Goal: Task Accomplishment & Management: Manage account settings

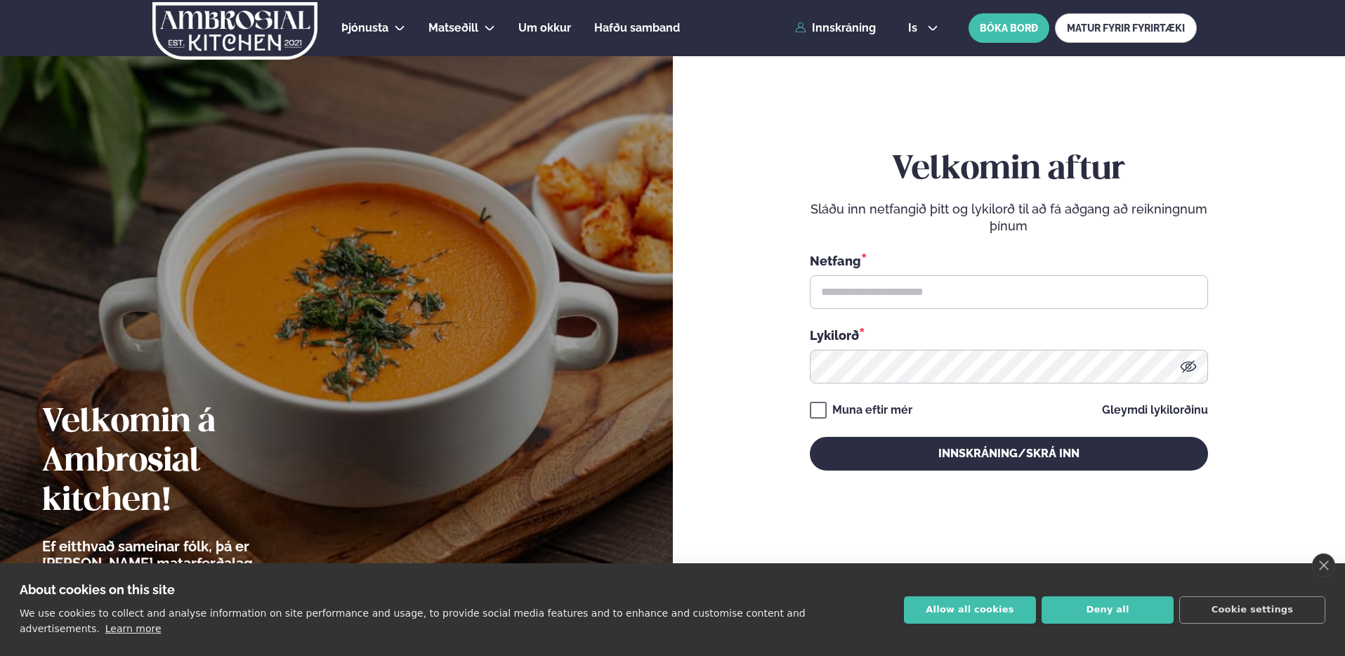
drag, startPoint x: 0, startPoint y: 0, endPoint x: 921, endPoint y: 274, distance: 961.3
click at [921, 273] on div "Netfang *" at bounding box center [1009, 280] width 398 height 58
click at [924, 285] on input "text" at bounding box center [1009, 292] width 398 height 34
type input "**********"
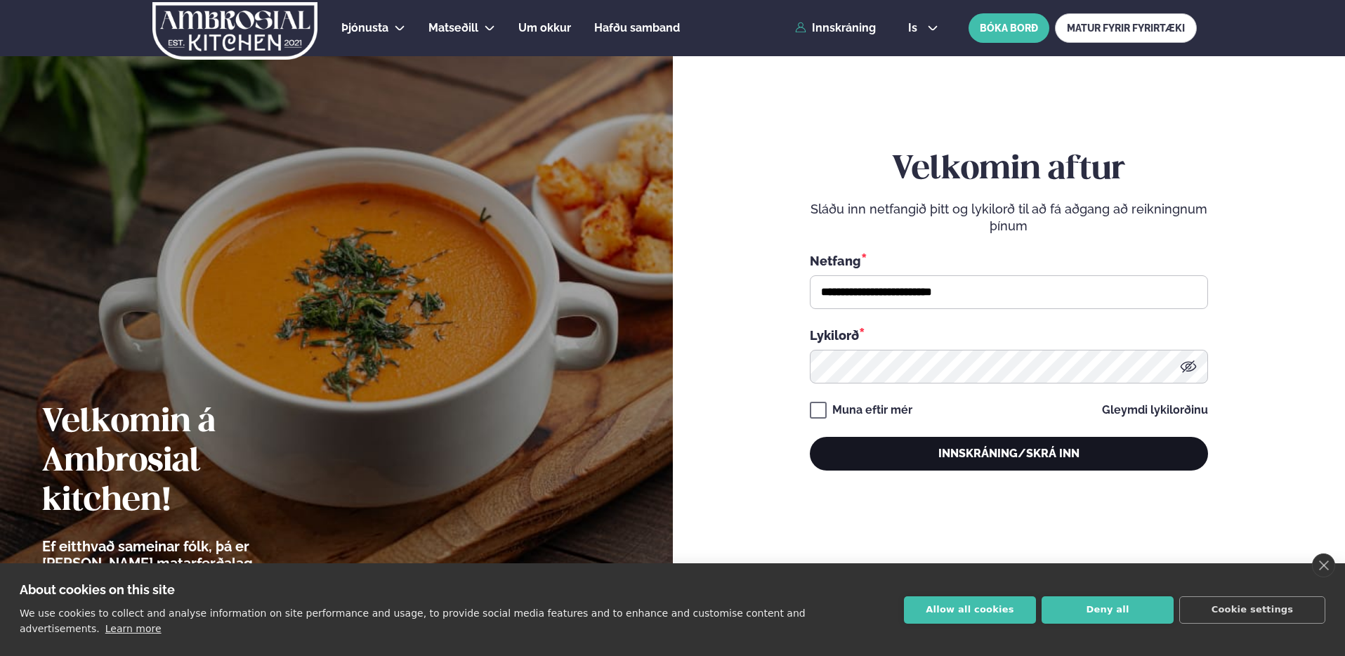
click at [992, 445] on button "Innskráning/Skrá inn" at bounding box center [1009, 454] width 398 height 34
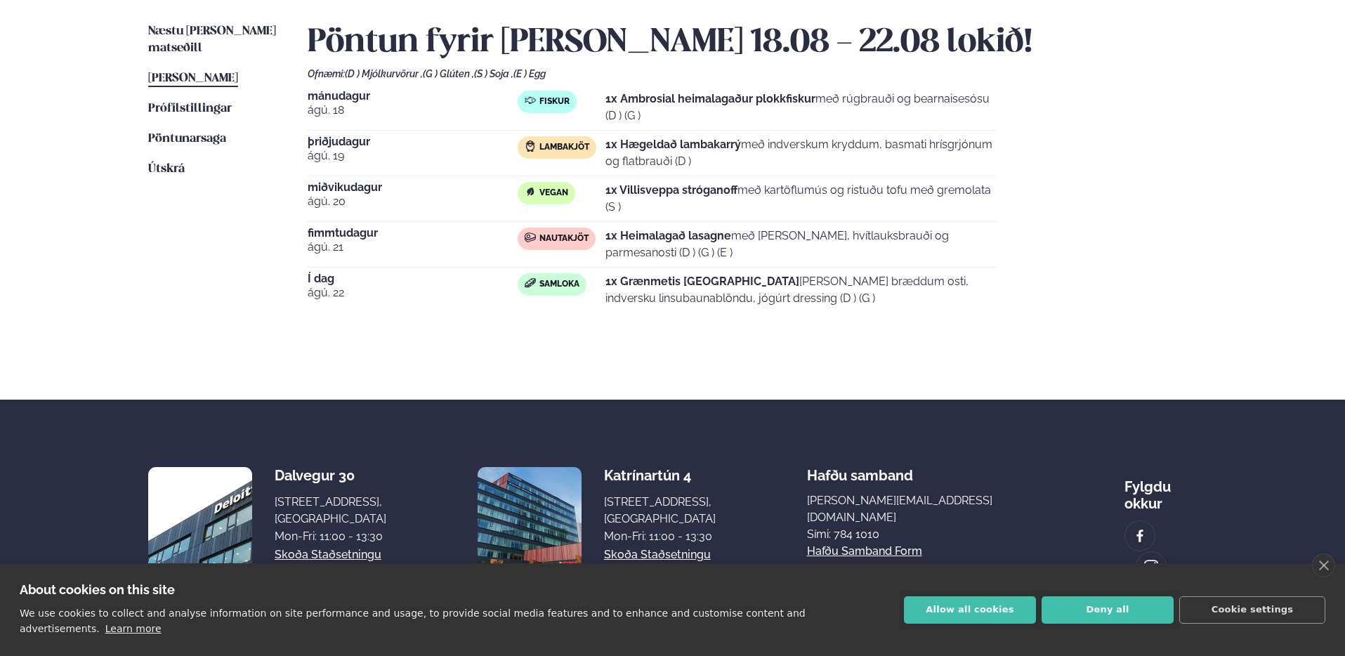
scroll to position [326, 0]
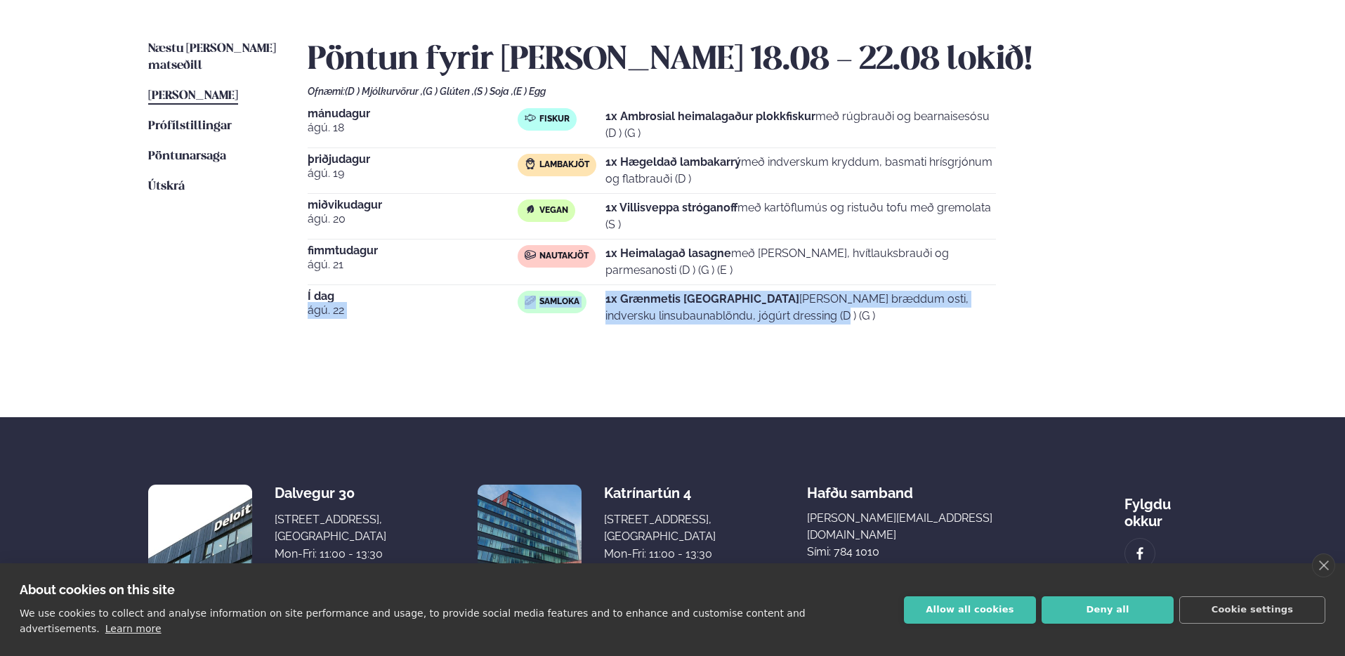
drag, startPoint x: 431, startPoint y: 298, endPoint x: 780, endPoint y: 314, distance: 350.1
click at [780, 313] on div "Í dag [DATE] Samloka 1x Grænmetis quessadillas [PERSON_NAME] bræddum osti, indv…" at bounding box center [652, 310] width 688 height 39
click at [780, 314] on p "1x Grænmetis quessadillas [PERSON_NAME] bræddum osti, indversku linsubaunablönd…" at bounding box center [800, 308] width 390 height 34
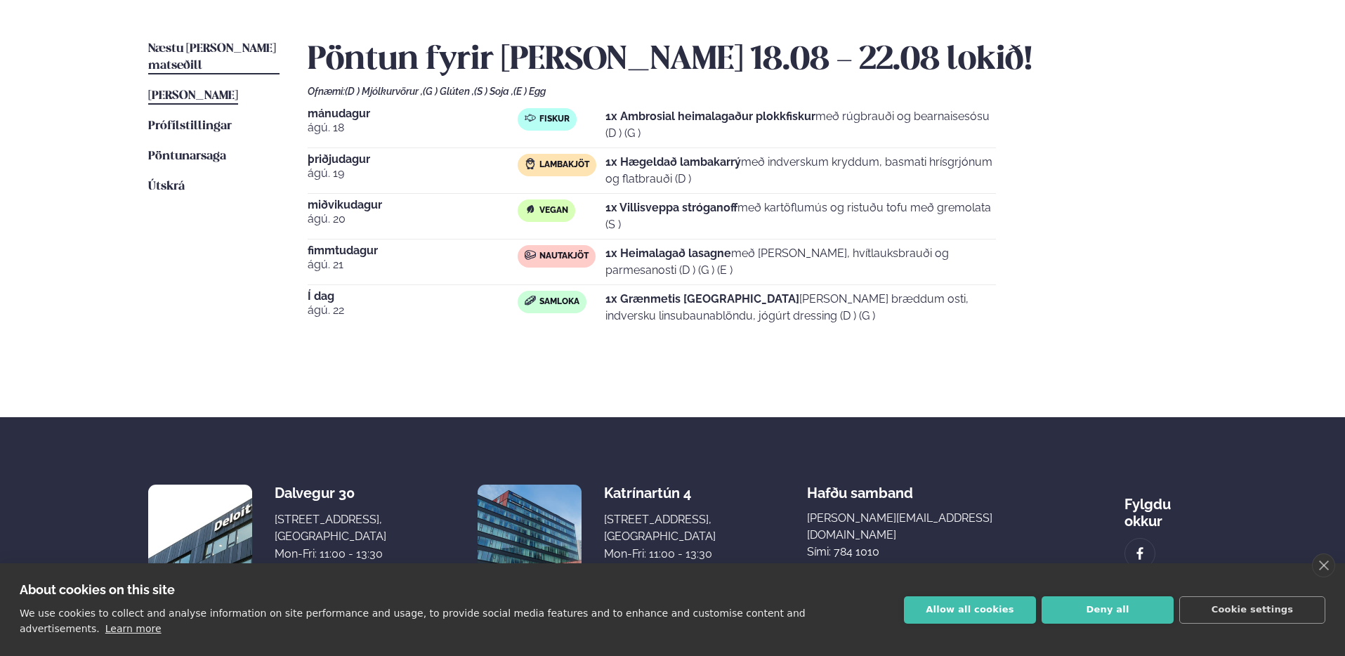
click at [204, 44] on span "Næstu [PERSON_NAME] matseðill" at bounding box center [212, 57] width 128 height 29
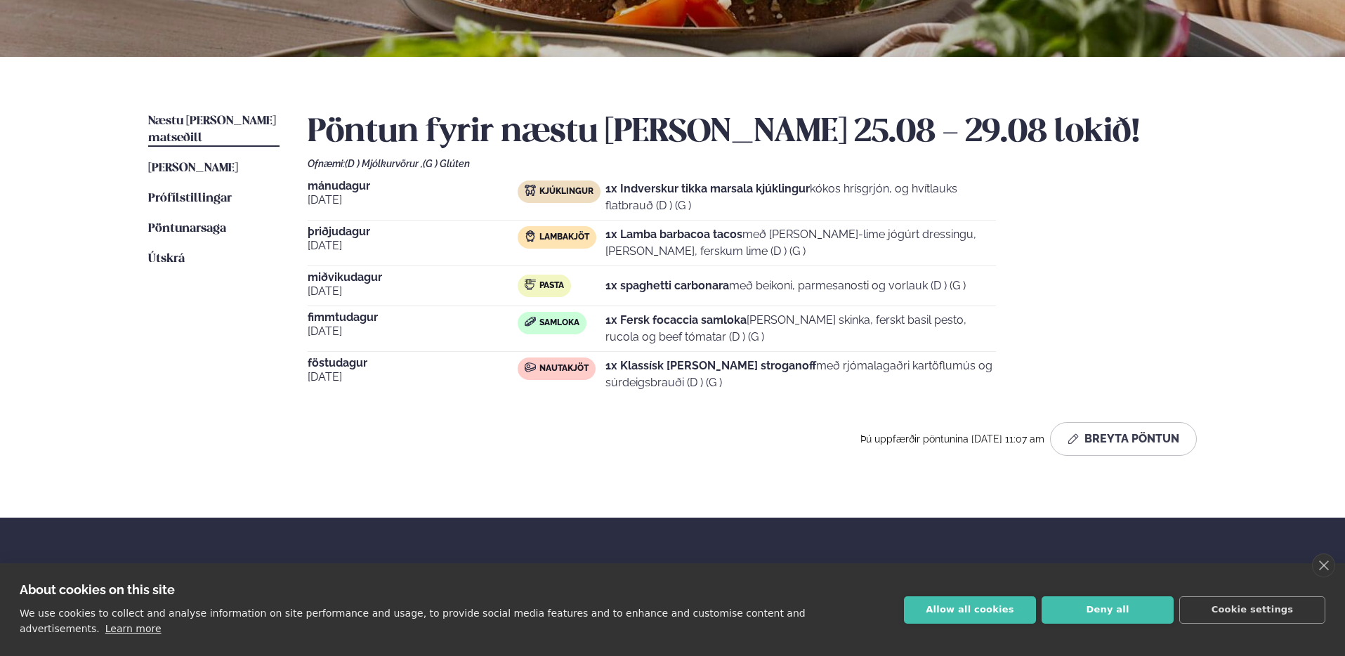
scroll to position [263, 0]
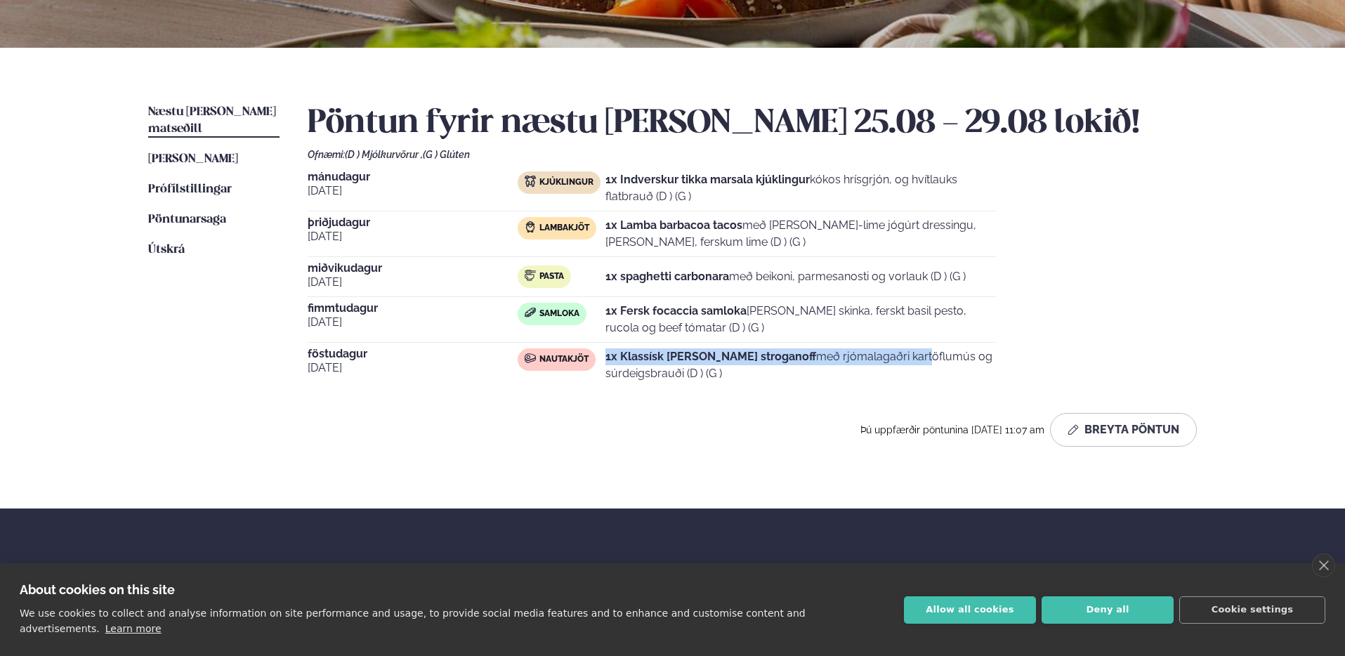
drag, startPoint x: 608, startPoint y: 355, endPoint x: 809, endPoint y: 355, distance: 200.9
click at [809, 355] on p "1x Klassísk [PERSON_NAME] stroganoff með rjómalagaðri kartöflumús og súrdeigsbr…" at bounding box center [800, 365] width 390 height 34
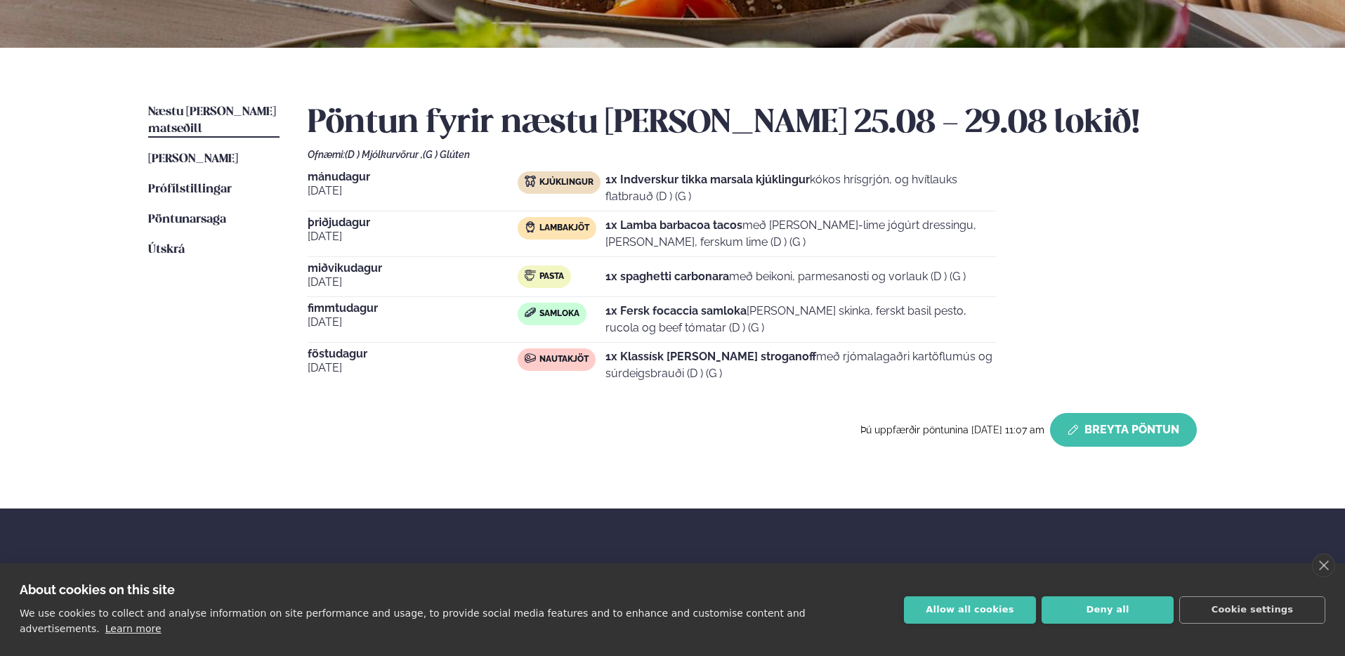
click at [1106, 442] on button "Breyta Pöntun" at bounding box center [1123, 430] width 147 height 34
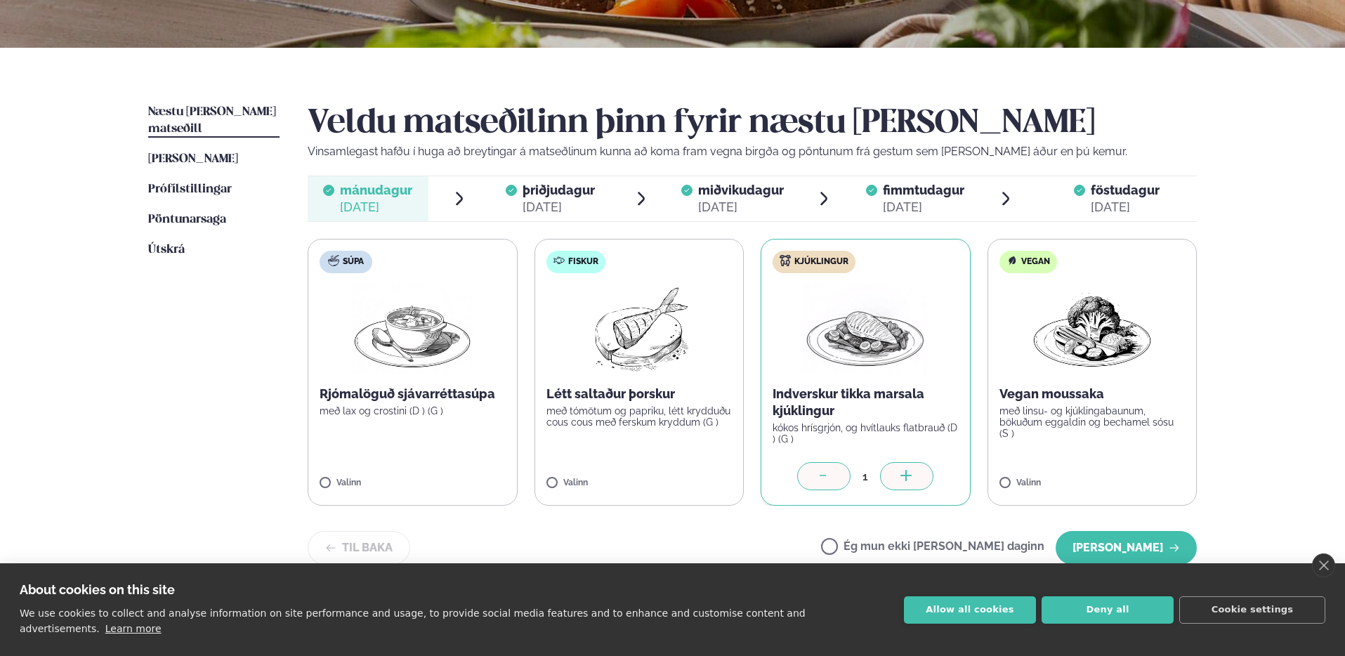
click at [1113, 176] on span "föstudagur fös. [DATE]" at bounding box center [1117, 198] width 160 height 45
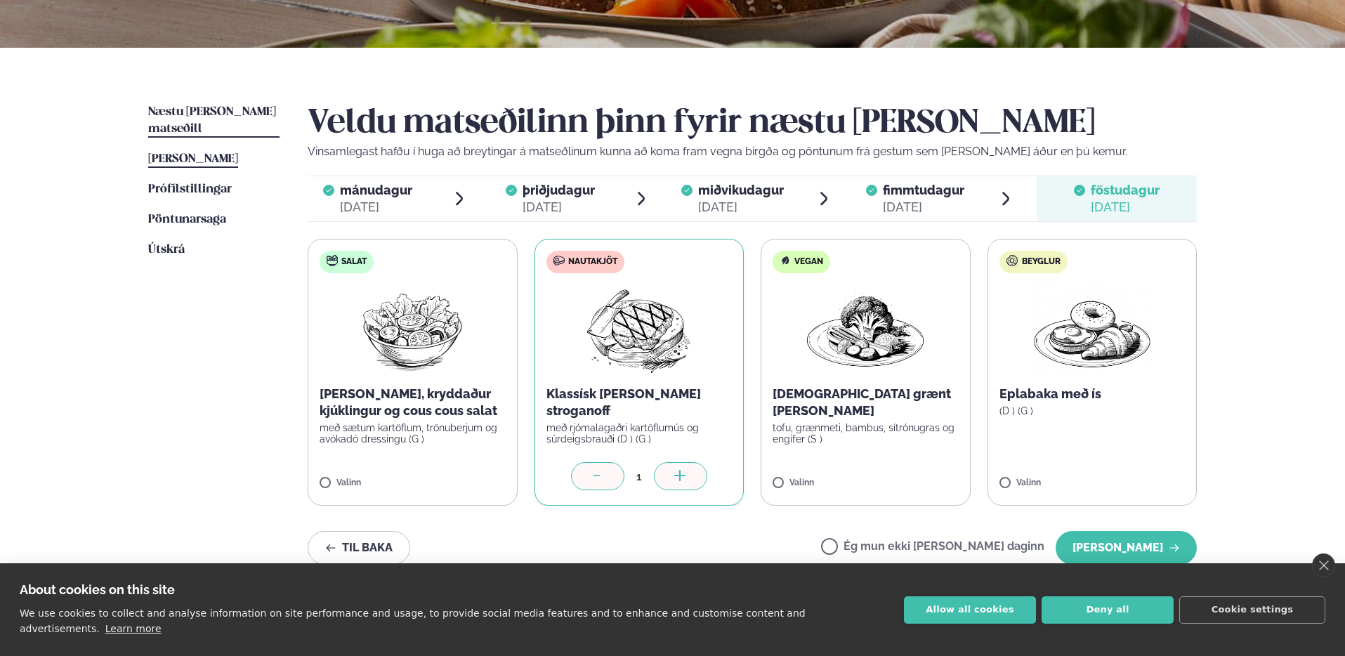
click at [238, 153] on span "[PERSON_NAME]" at bounding box center [193, 159] width 90 height 12
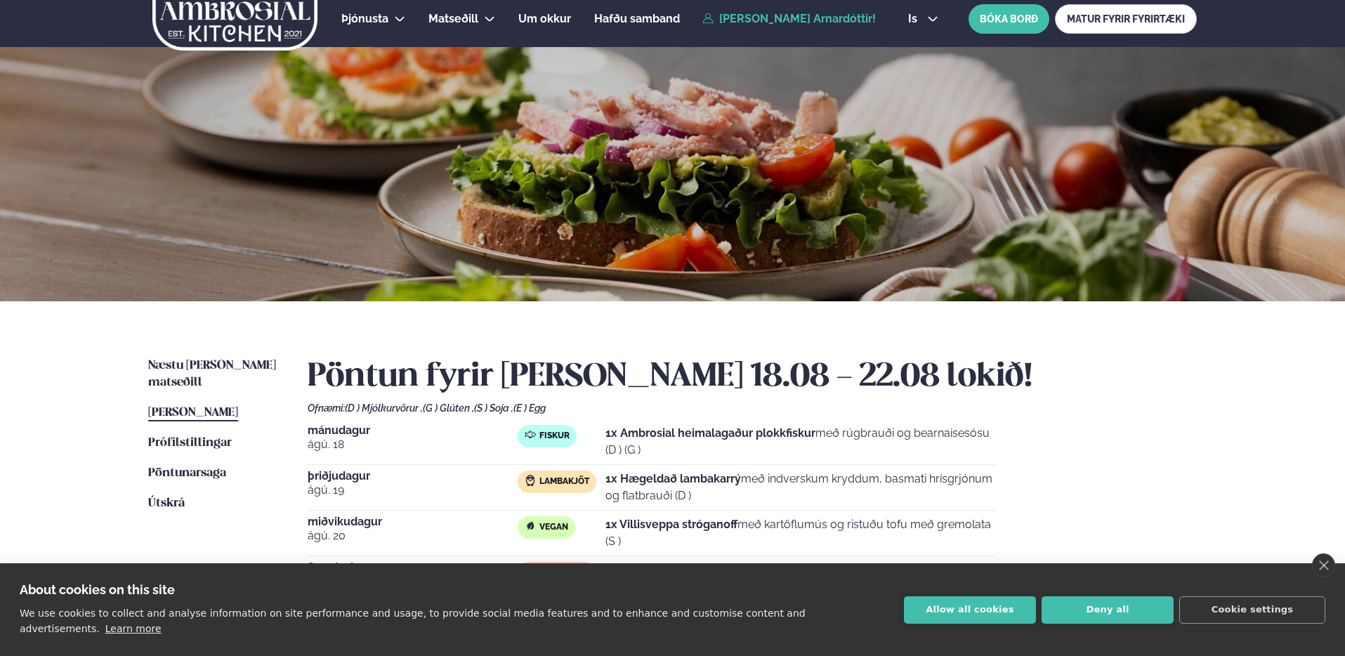
scroll to position [247, 0]
